Goal: Task Accomplishment & Management: Manage account settings

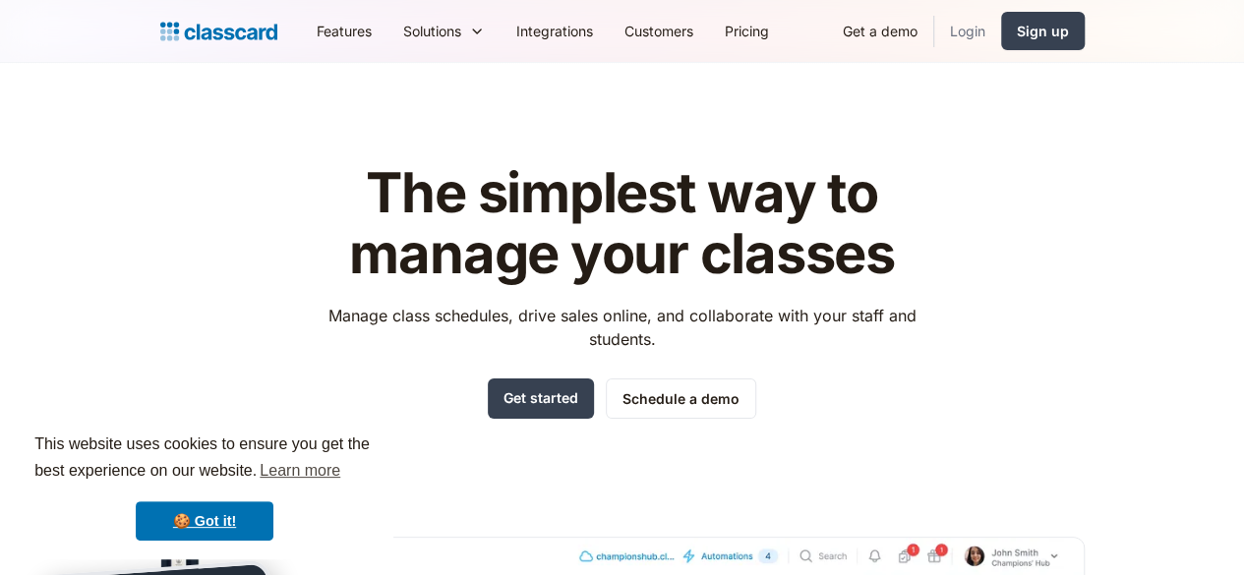
click at [1001, 42] on link "Login" at bounding box center [967, 31] width 67 height 44
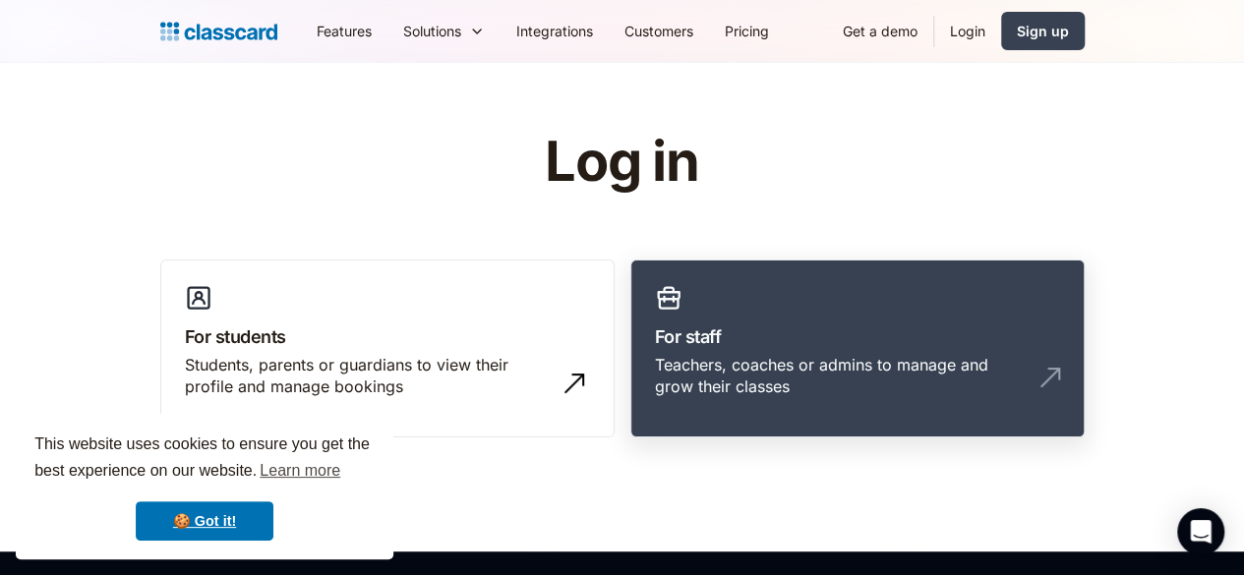
click at [685, 324] on h3 "For staff" at bounding box center [857, 337] width 405 height 27
